Goal: Task Accomplishment & Management: Use online tool/utility

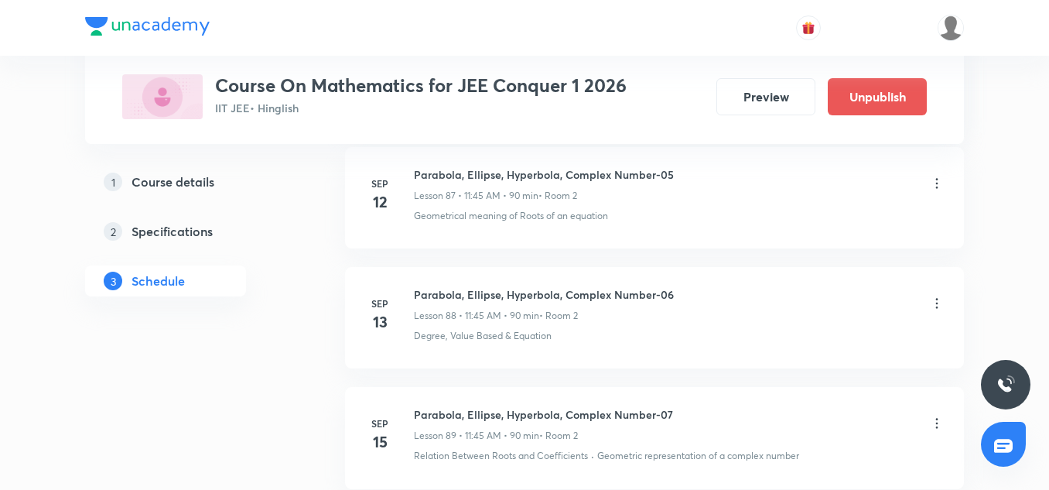
scroll to position [13458, 0]
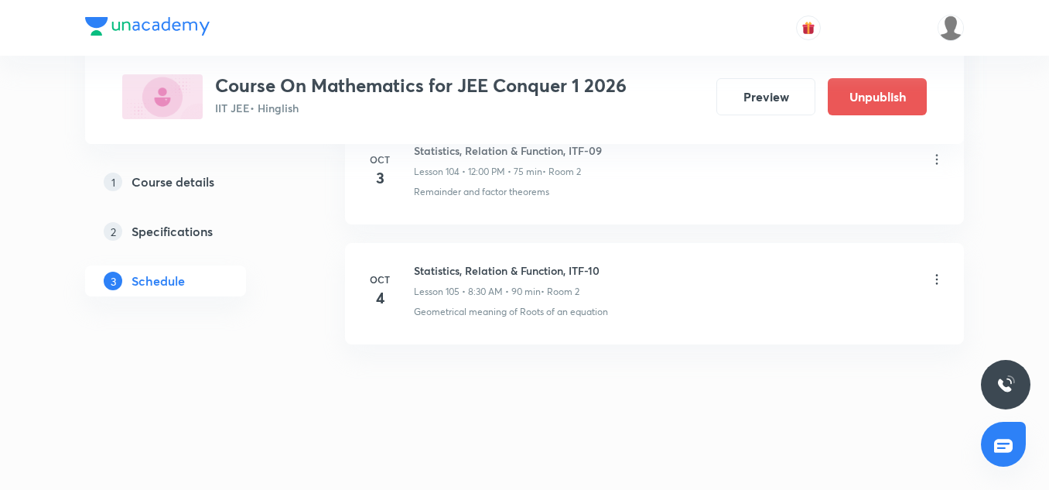
click at [535, 264] on h6 "Statistics, Relation & Function, ITF-10" at bounding box center [507, 270] width 186 height 16
copy h6 "Statistics, Relation & Function, ITF-10"
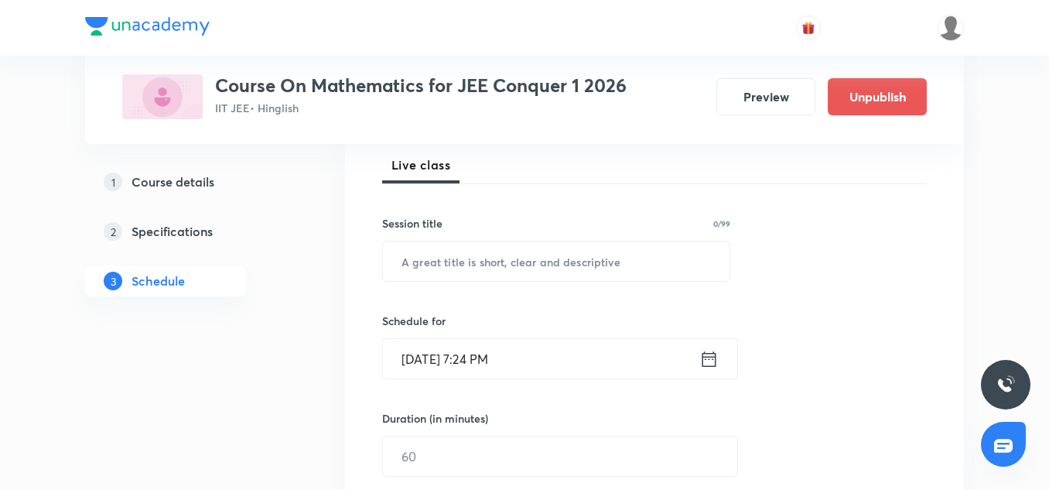
scroll to position [241, 0]
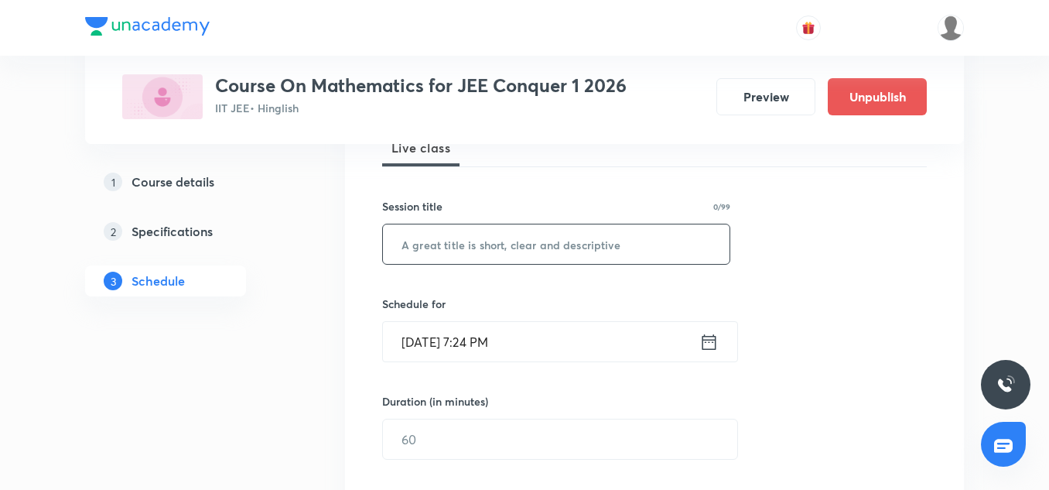
paste input "Statistics, Relation & Function, ITF-10"
type input "Statistics, Relation & Function, ITF-11"
click at [418, 333] on input "[DATE] 7:24 PM" at bounding box center [541, 341] width 316 height 39
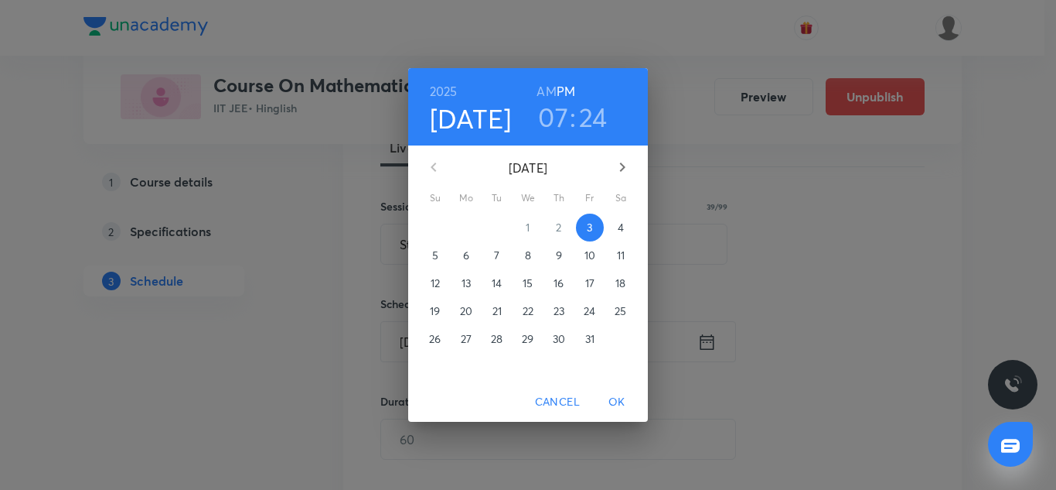
click at [619, 224] on p "4" at bounding box center [621, 227] width 6 height 15
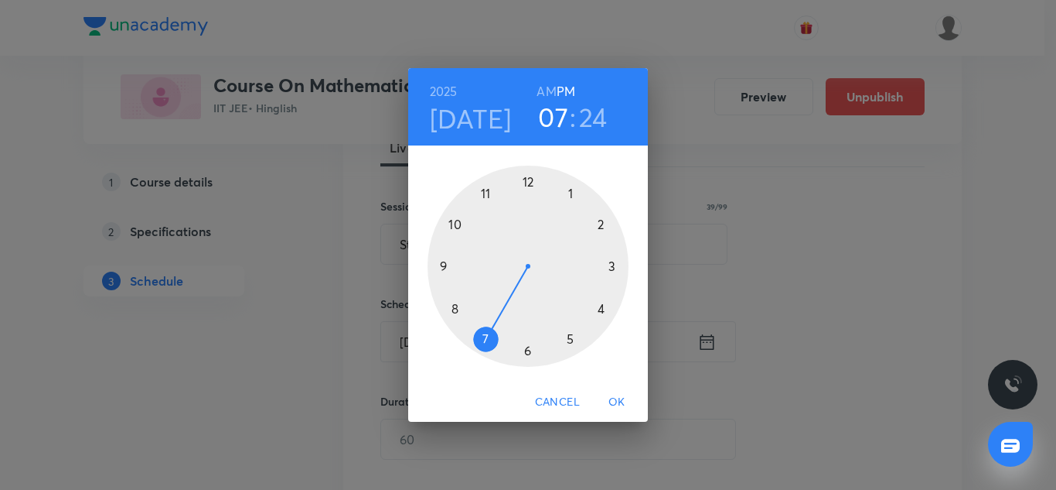
click at [526, 176] on div at bounding box center [528, 265] width 201 height 201
click at [529, 177] on div at bounding box center [528, 265] width 201 height 201
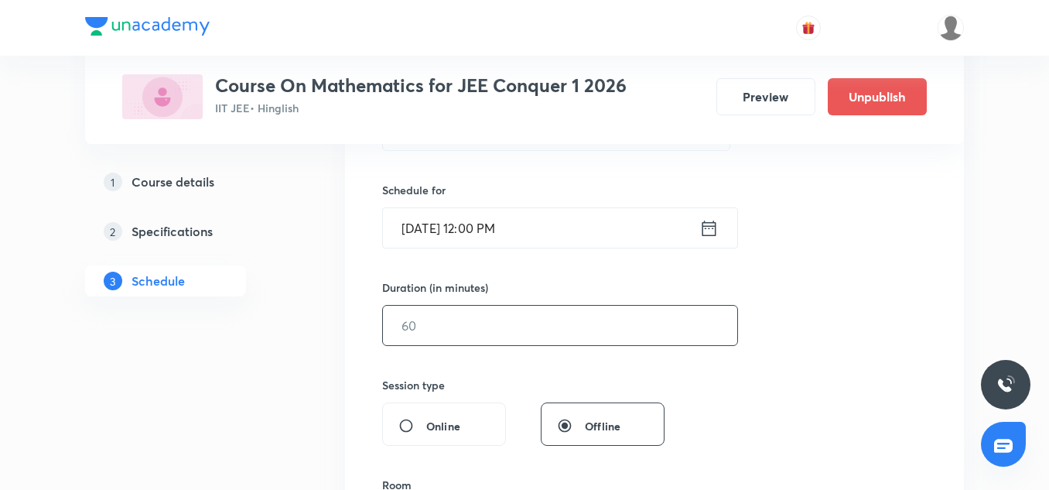
scroll to position [360, 0]
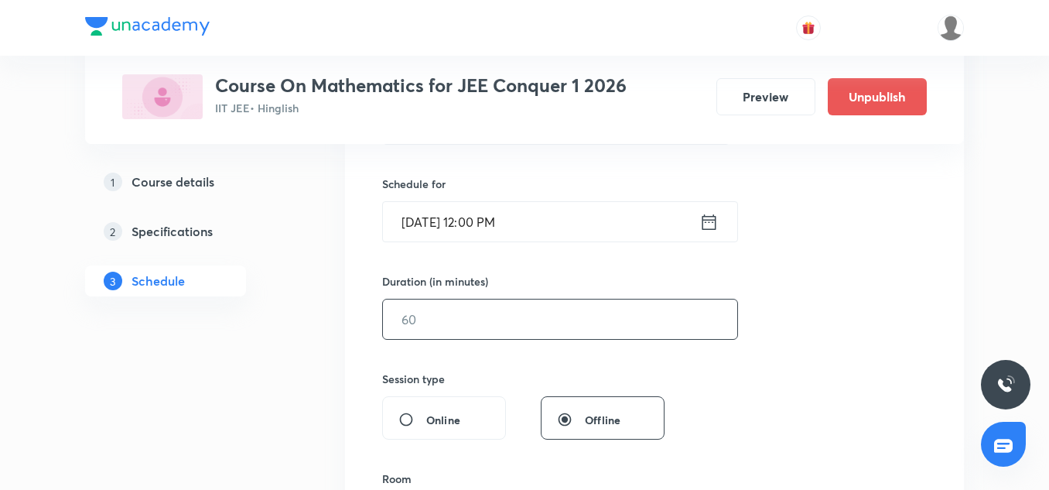
click at [464, 331] on input "text" at bounding box center [560, 318] width 354 height 39
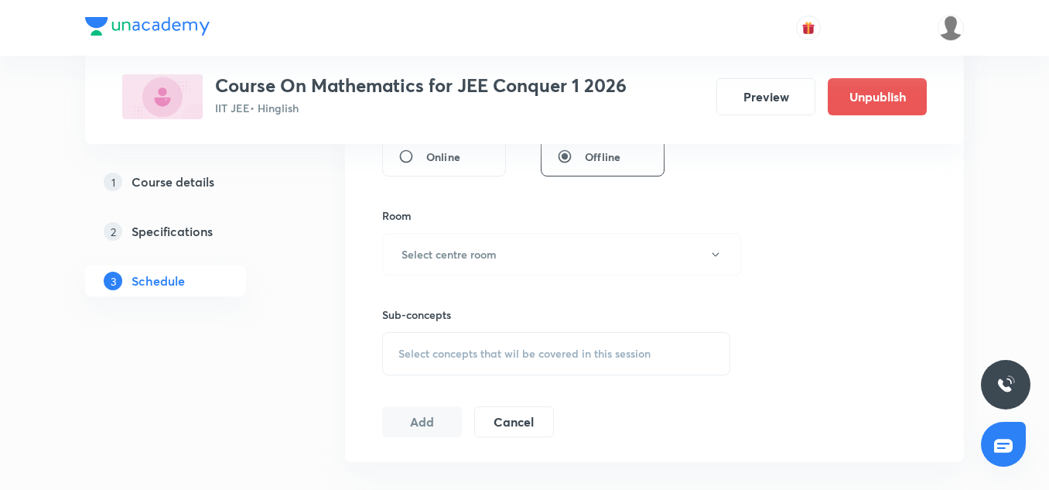
scroll to position [624, 0]
type input "80"
click at [459, 268] on button "Select centre room" at bounding box center [561, 253] width 359 height 43
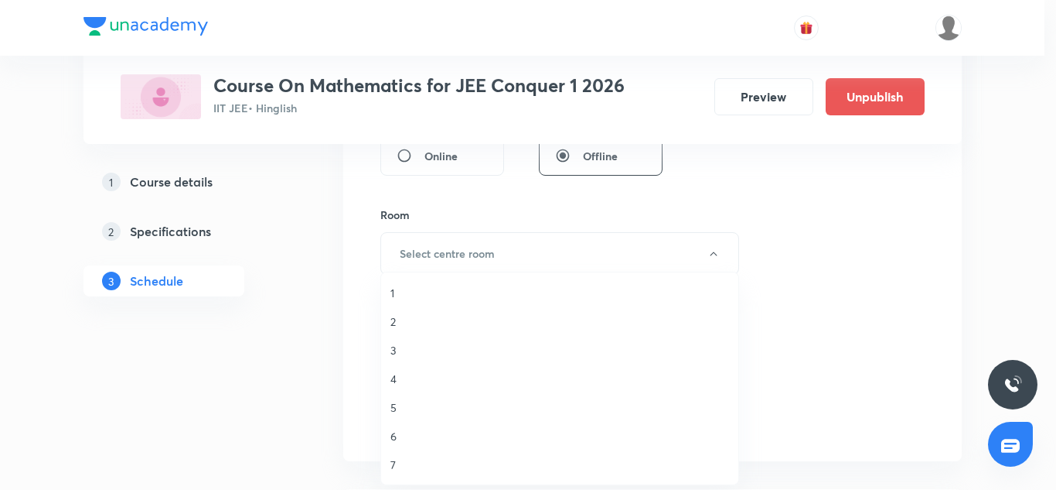
click at [396, 322] on span "2" at bounding box center [560, 321] width 339 height 16
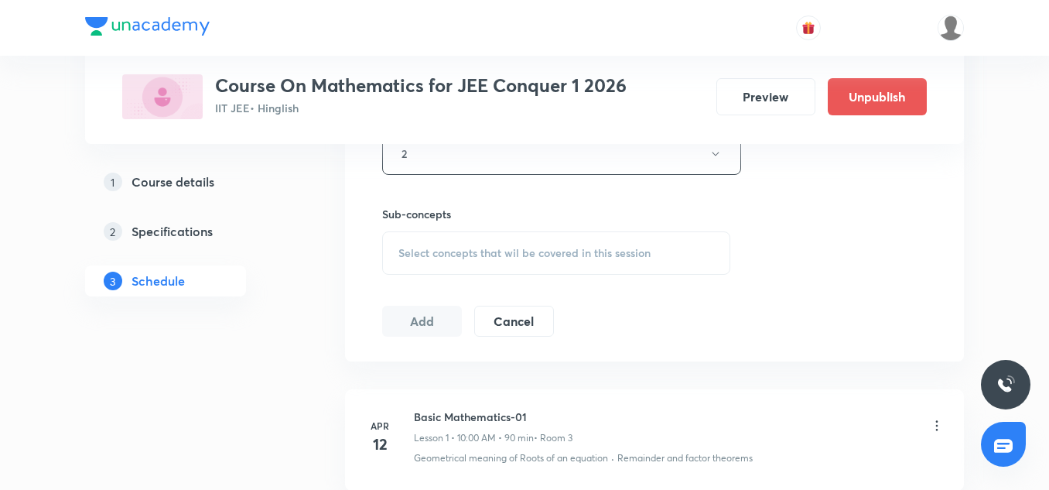
scroll to position [727, 0]
click at [438, 262] on div "Select concepts that wil be covered in this session" at bounding box center [556, 249] width 348 height 43
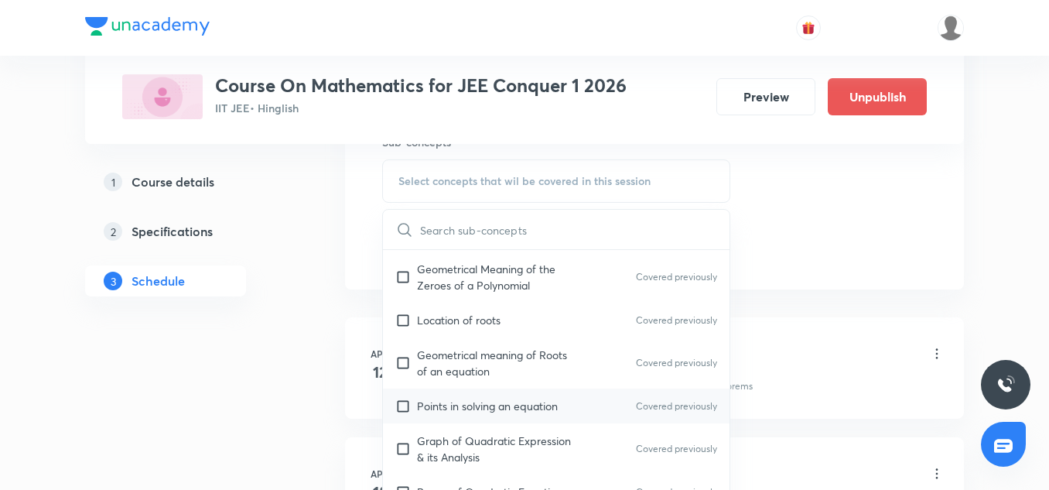
scroll to position [259, 0]
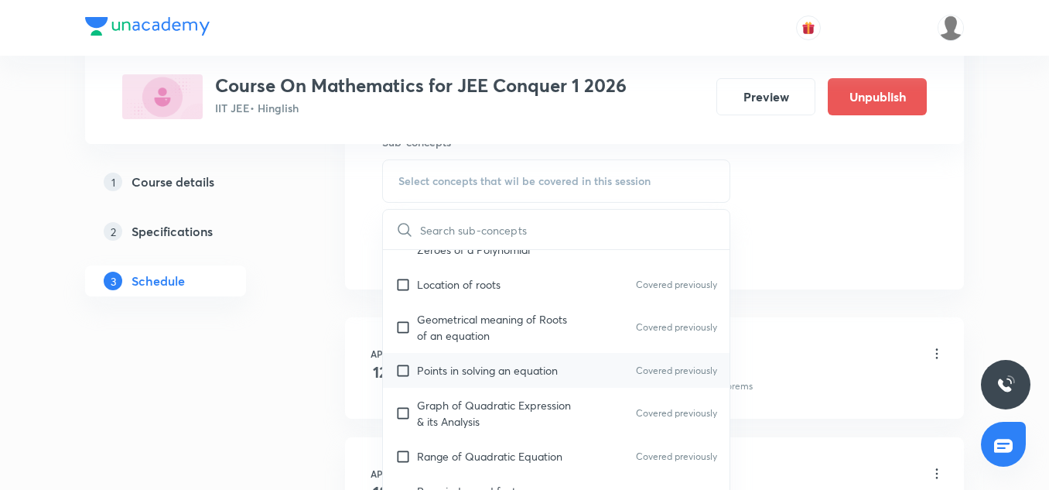
click at [482, 364] on p "Points in solving an equation" at bounding box center [487, 370] width 141 height 16
checkbox input "true"
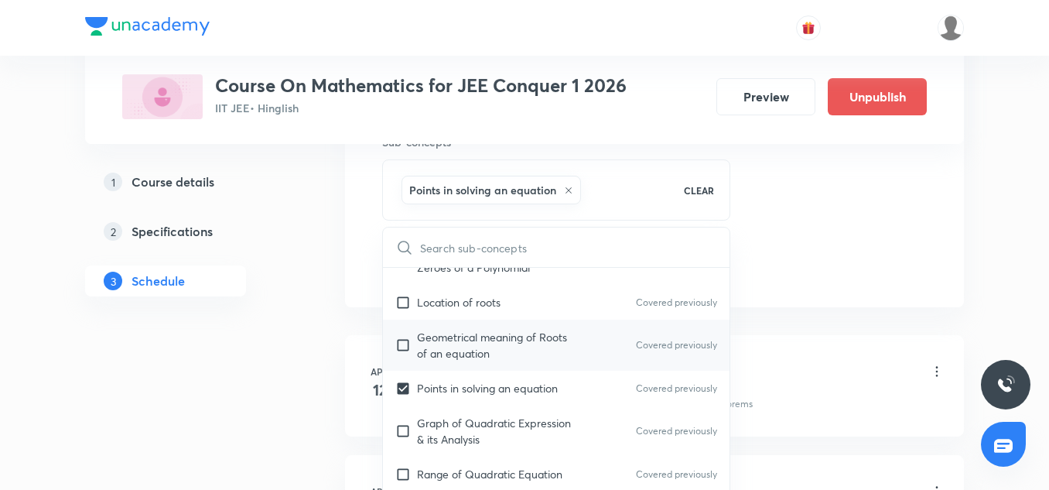
click at [467, 326] on div "Geometrical meaning of Roots of an equation Covered previously" at bounding box center [556, 344] width 346 height 51
checkbox input "true"
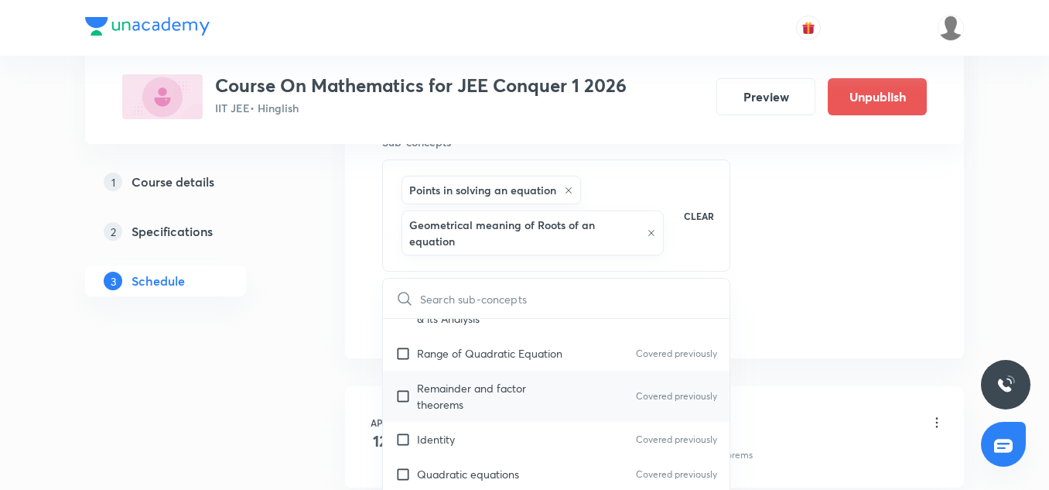
scroll to position [436, 0]
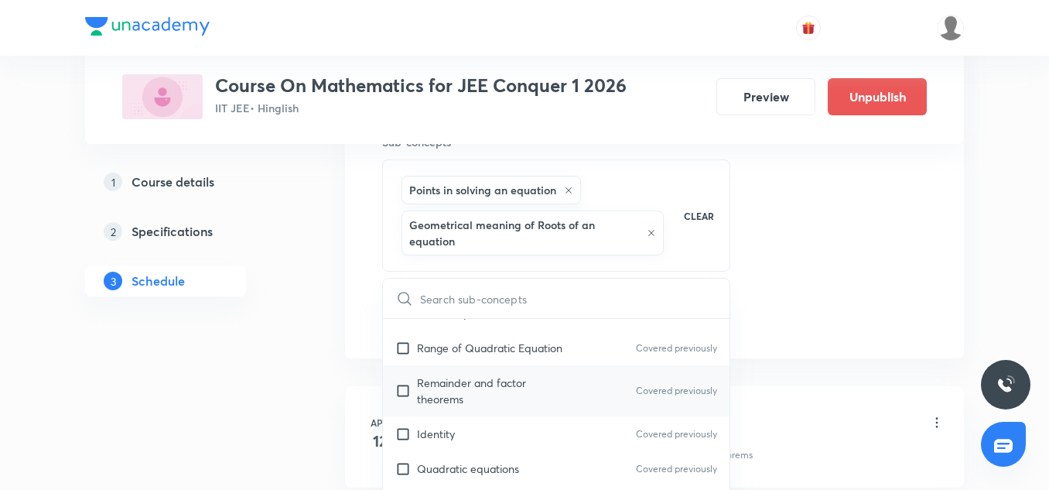
click at [477, 398] on p "Remainder and factor theorems" at bounding box center [495, 390] width 156 height 32
checkbox input "true"
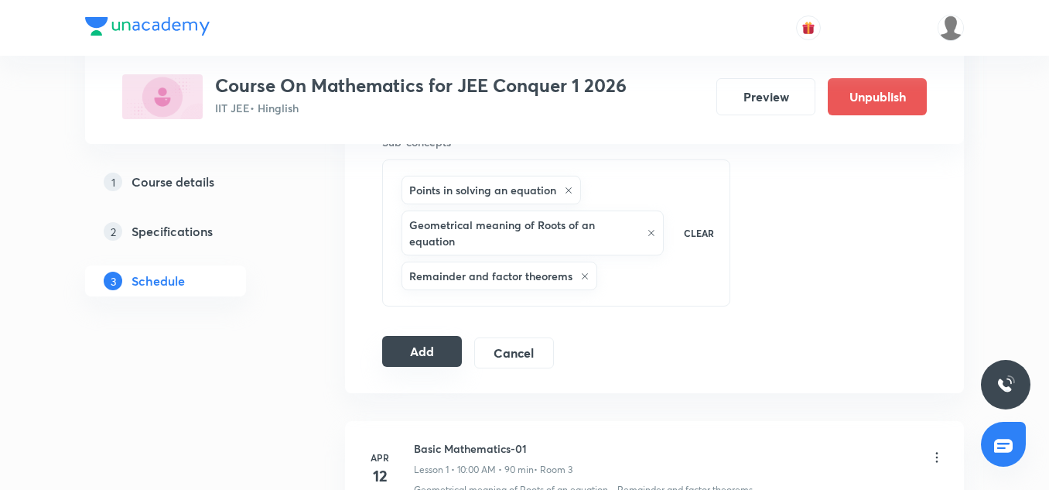
click at [445, 356] on button "Add" at bounding box center [422, 351] width 80 height 31
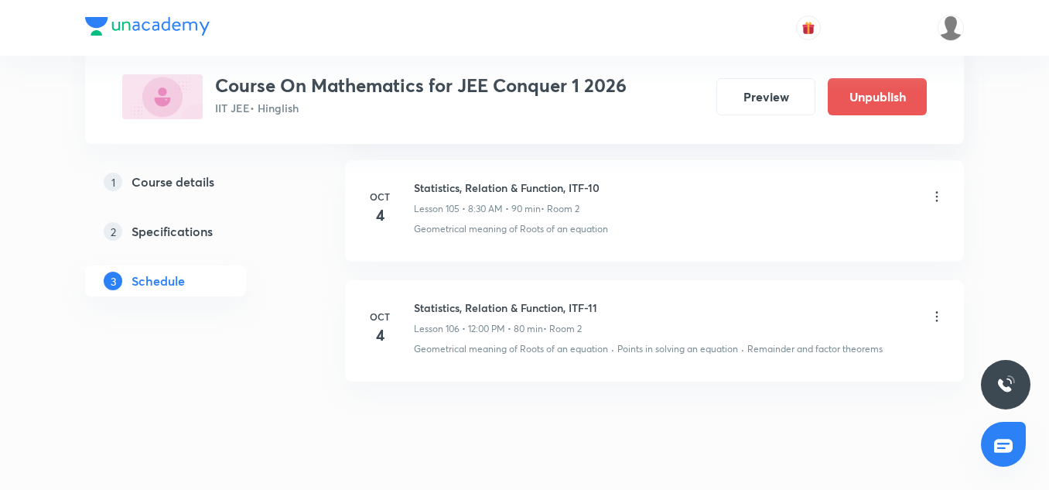
scroll to position [12815, 0]
